Goal: Book appointment/travel/reservation

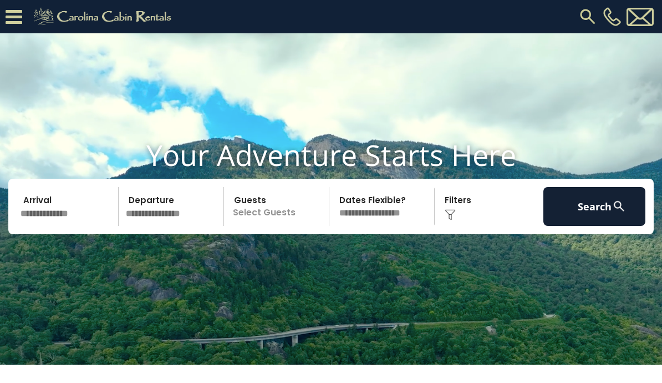
click at [75, 226] on input "text" at bounding box center [68, 206] width 102 height 39
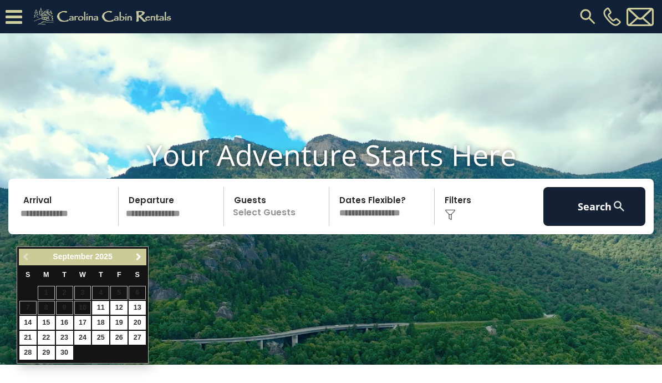
click at [145, 257] on link "Next" at bounding box center [138, 257] width 14 height 14
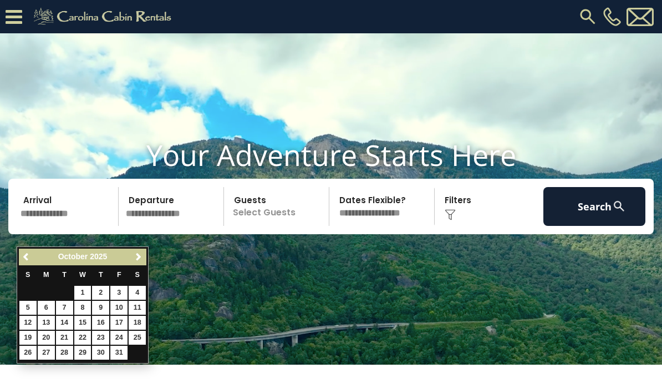
click at [143, 259] on link "Next" at bounding box center [138, 257] width 14 height 14
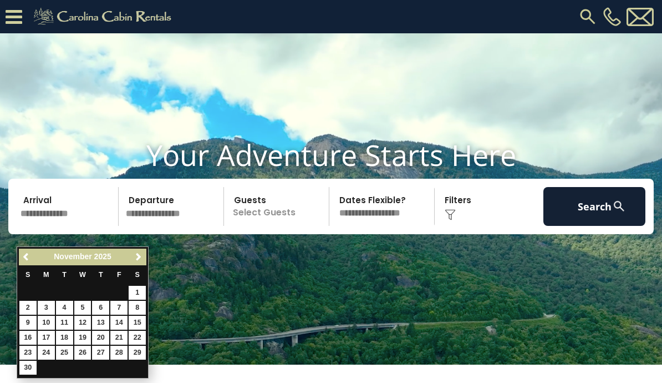
click at [144, 256] on link "Next" at bounding box center [138, 257] width 14 height 14
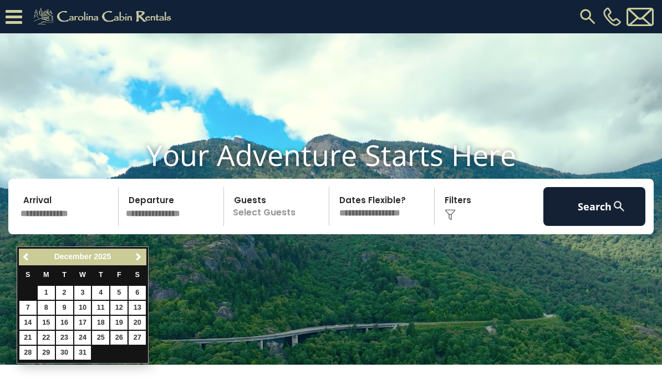
click at [123, 335] on link "26" at bounding box center [118, 337] width 17 height 14
type input "********"
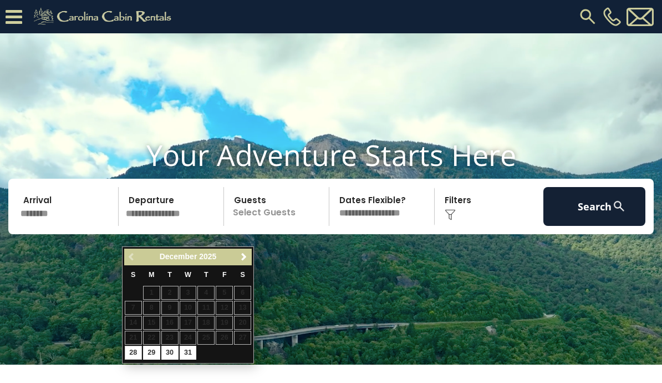
click at [195, 354] on link "31" at bounding box center [188, 352] width 17 height 14
type input "********"
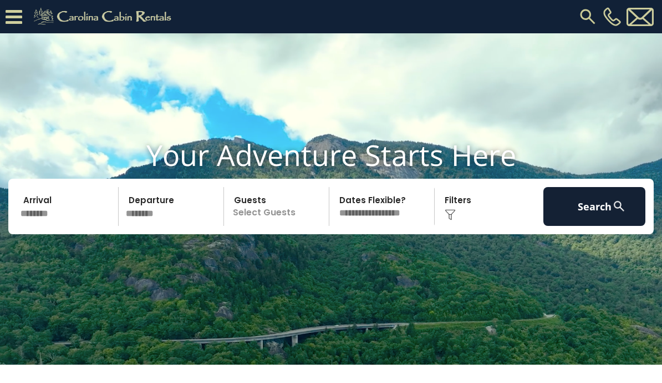
click at [295, 226] on p "Select Guests" at bounding box center [277, 206] width 101 height 39
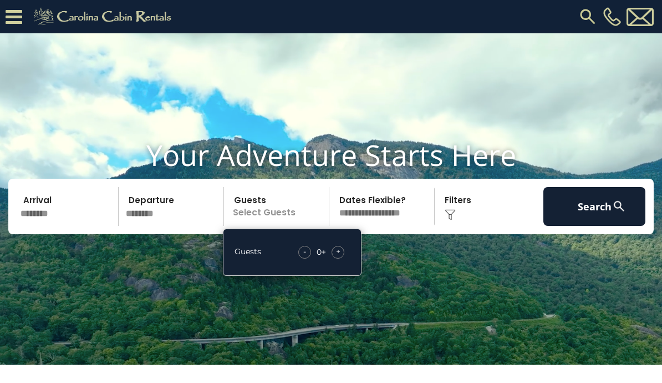
click at [342, 258] on div "+" at bounding box center [338, 252] width 13 height 13
click at [343, 258] on div "+" at bounding box center [338, 252] width 13 height 13
click at [341, 258] on div "+" at bounding box center [338, 252] width 13 height 13
click at [455, 220] on img at bounding box center [450, 214] width 11 height 11
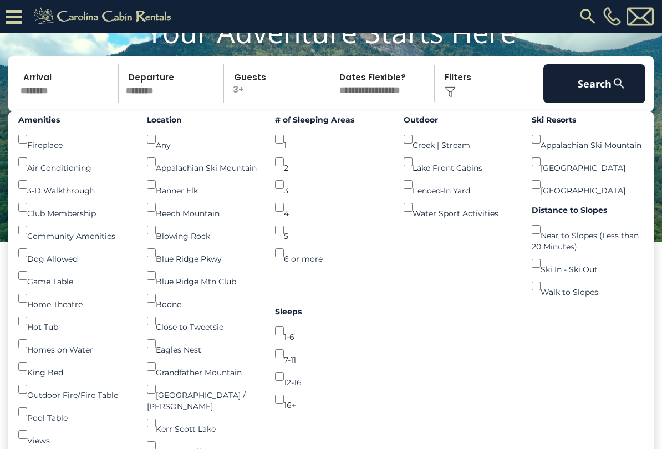
scroll to position [90, 0]
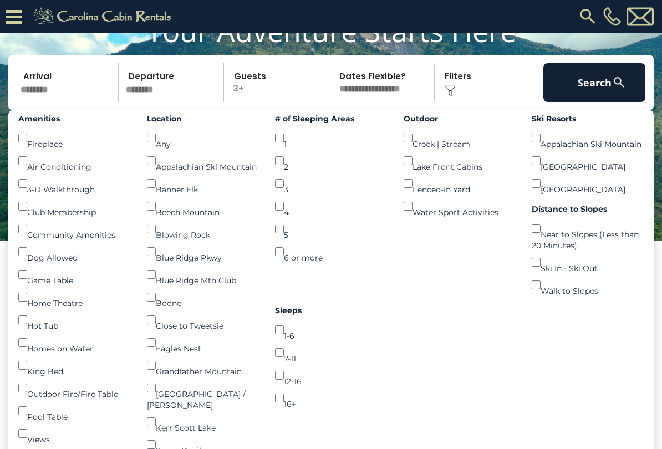
click at [421, 173] on div "Lake Front Cabins ()" at bounding box center [460, 161] width 112 height 23
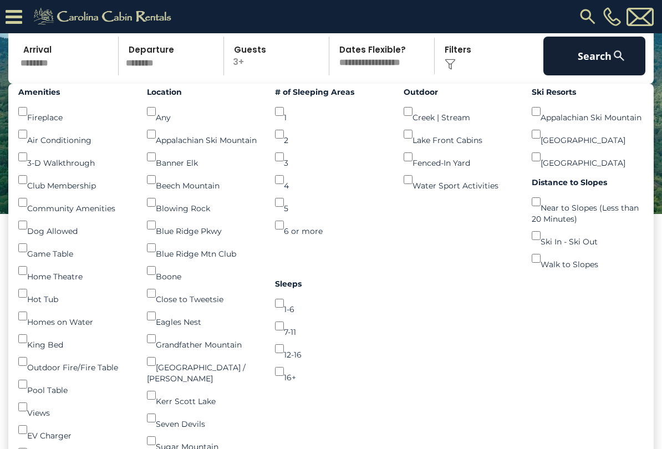
scroll to position [115, 0]
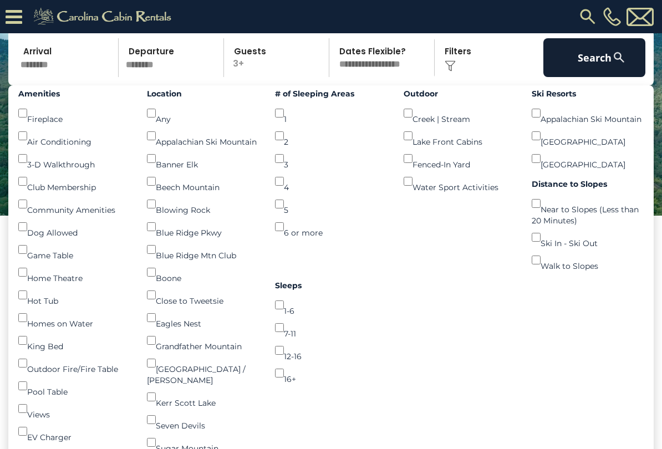
click at [624, 64] on img at bounding box center [619, 57] width 14 height 14
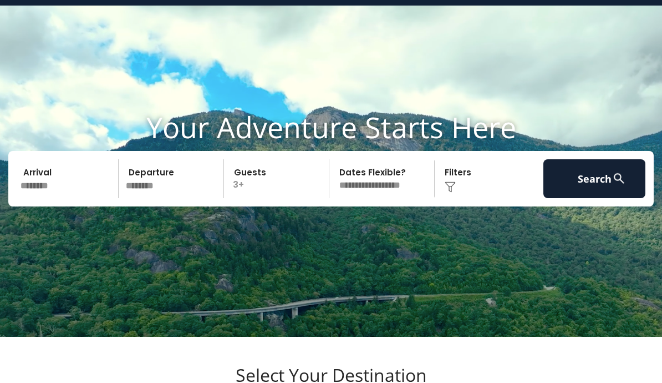
scroll to position [24, 0]
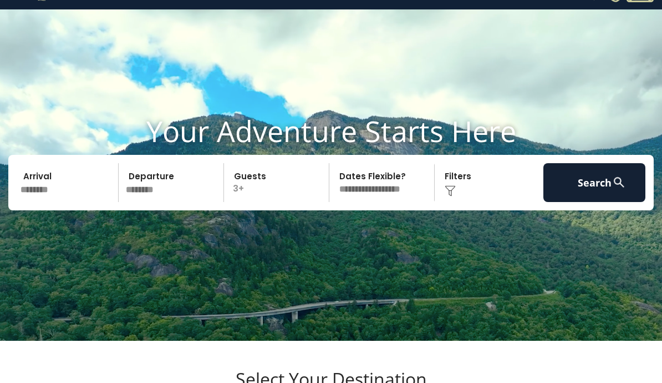
click at [616, 189] on img at bounding box center [619, 182] width 14 height 14
click at [609, 202] on button "Search" at bounding box center [594, 182] width 102 height 39
click at [463, 202] on div "Click to Choose" at bounding box center [489, 182] width 102 height 39
click at [448, 196] on img at bounding box center [450, 190] width 11 height 11
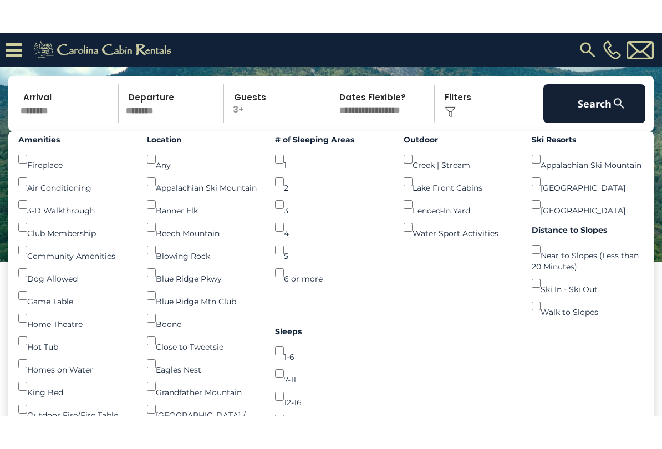
scroll to position [102, 0]
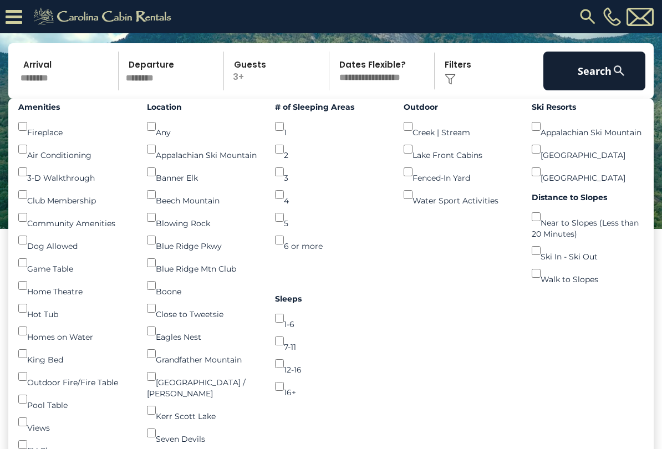
click at [603, 87] on button "Search" at bounding box center [594, 71] width 102 height 39
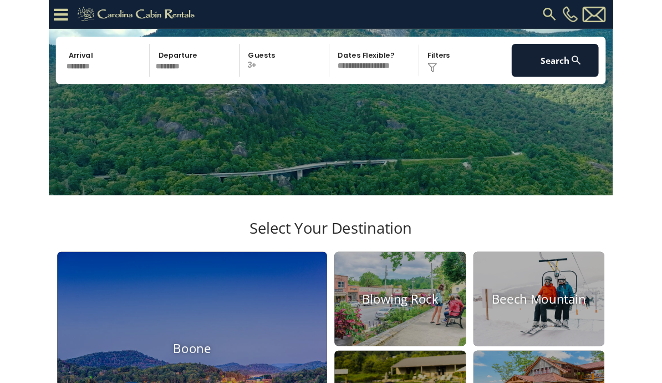
scroll to position [133, 0]
